Goal: Answer question/provide support

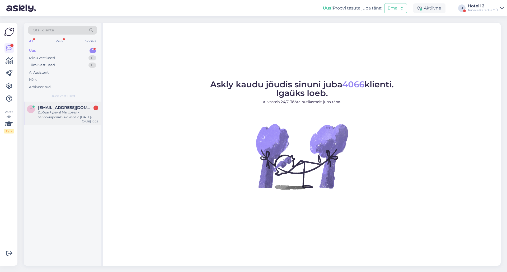
click at [27, 112] on div "t [EMAIL_ADDRESS][DOMAIN_NAME] 1 Добрый день! Мы хотели забронировать номера с …" at bounding box center [62, 112] width 71 height 14
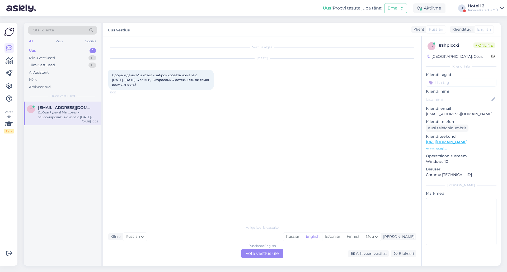
click at [267, 256] on div "Russian to English Võta vestlus üle" at bounding box center [262, 253] width 42 height 9
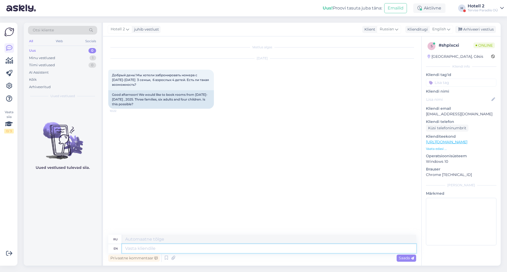
click at [250, 250] on textarea at bounding box center [269, 248] width 294 height 9
type textarea "Hello!"
type textarea "Привет!"
type textarea "Hello! Please"
type textarea "Здравствуйте! Пожалуйста."
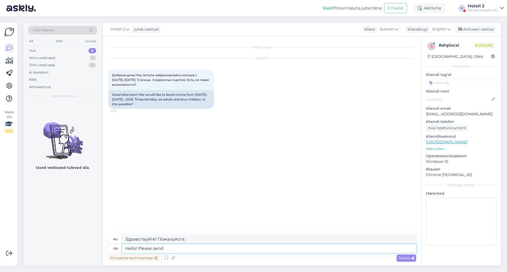
type textarea "Hello! Please send"
type textarea "Здравствуйте! Пожалуйста, отправьте"
type textarea "Hello! Please send an e-mail"
type textarea "Здравствуйте! Пожалуйста, отправьте электронное письмо."
type textarea "Hello! Please send an e-mail to sa"
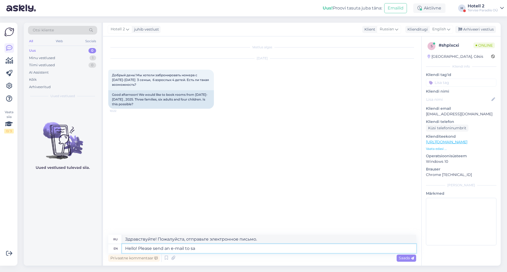
type textarea "Здравствуйте! Пожалуйста, отправьте электронное письмо по адресу"
type textarea "Hello! Please send an e-mail to [EMAIL_ADDRESS][DOMAIN_NAME]"
type textarea "Здравствуйте! Пожалуйста, отправьте письмо на [EMAIL_ADDRESS][DOMAIN_NAME]"
type textarea "Hello! Please send an e-mail to [EMAIL_ADDRESS][DOMAIN_NAME] to"
type textarea "Здравствуйте! Пожалуйста, отправьте электронное письмо на [EMAIL_ADDRESS][DOMAI…"
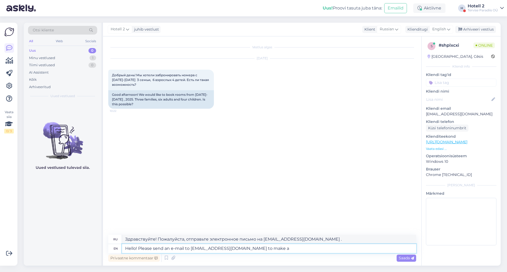
type textarea "Hello! Please send an e-mail to [EMAIL_ADDRESS][DOMAIN_NAME] to make a"
type textarea "Здравствуйте! Пожалуйста, отправьте электронное письмо на [EMAIL_ADDRESS][DOMAI…"
type textarea "Hello! Please send an e-mail to [EMAIL_ADDRESS][DOMAIN_NAME] to make a reservat…"
type textarea "Здравствуйте! Чтобы забронировать, отправьте письмо на [EMAIL_ADDRESS][DOMAIN_N…"
type textarea "Hello! Please send an e-mail to [EMAIL_ADDRESS][DOMAIN_NAME] to make a reservat…"
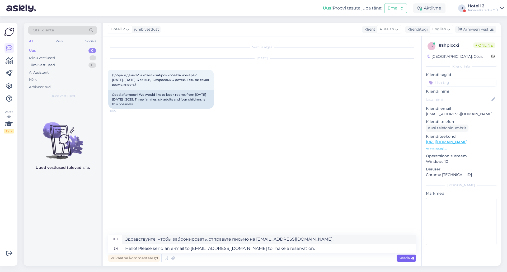
click at [408, 258] on span "Saada" at bounding box center [405, 258] width 15 height 5
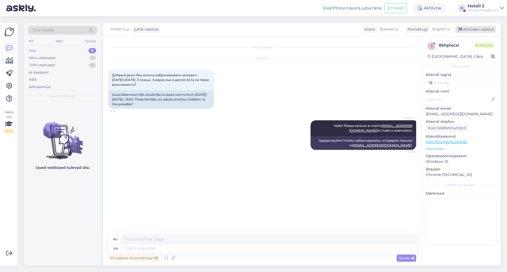
click at [474, 28] on div "Arhiveeri vestlus" at bounding box center [475, 29] width 41 height 7
